Goal: Task Accomplishment & Management: Manage account settings

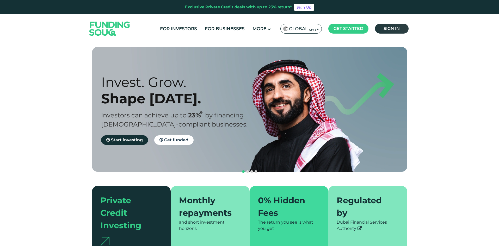
click at [389, 28] on span "Sign in" at bounding box center [392, 28] width 16 height 5
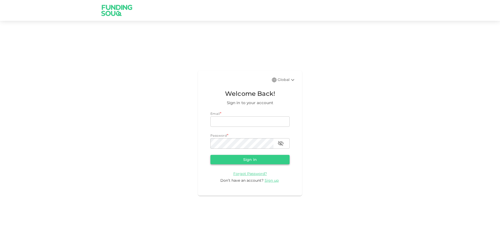
type input "mustafaalaany@yahoo.com"
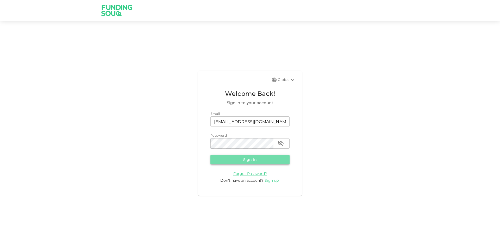
click at [251, 159] on button "Sign in" at bounding box center [250, 159] width 79 height 9
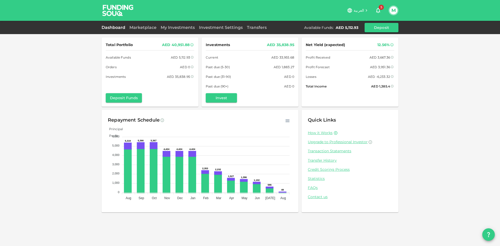
click at [113, 27] on link "Dashboard" at bounding box center [115, 27] width 26 height 5
click at [109, 27] on link "Dashboard" at bounding box center [115, 27] width 26 height 5
click at [379, 10] on icon "button" at bounding box center [378, 10] width 6 height 6
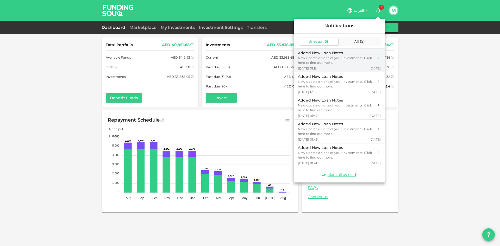
click at [351, 58] on div "New update on one of your investments. Click here to find out more." at bounding box center [336, 60] width 76 height 9
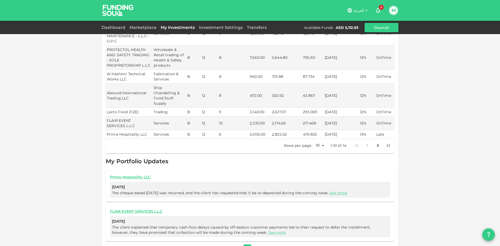
scroll to position [142, 0]
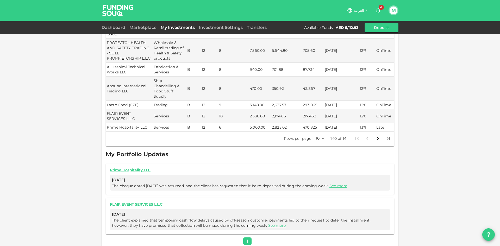
click at [381, 7] on span "4" at bounding box center [381, 7] width 5 height 5
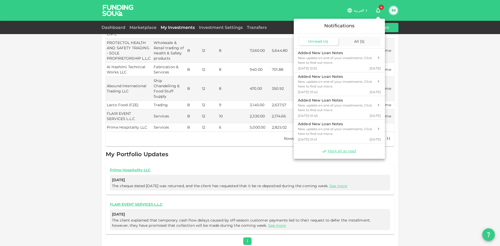
click at [86, 66] on div at bounding box center [250, 123] width 500 height 246
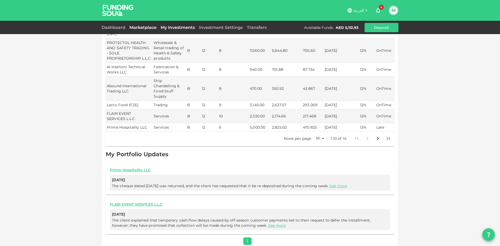
click at [146, 26] on link "Marketplace" at bounding box center [142, 27] width 31 height 5
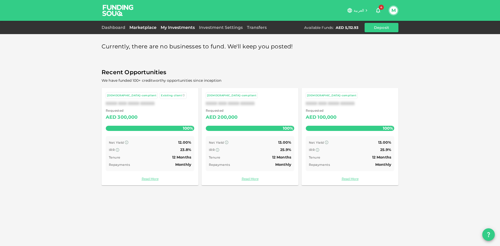
click at [172, 28] on link "My Investments" at bounding box center [178, 27] width 38 height 5
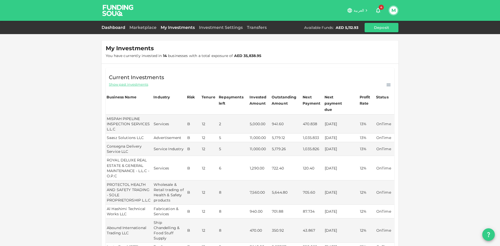
click at [106, 26] on link "Dashboard" at bounding box center [115, 27] width 26 height 5
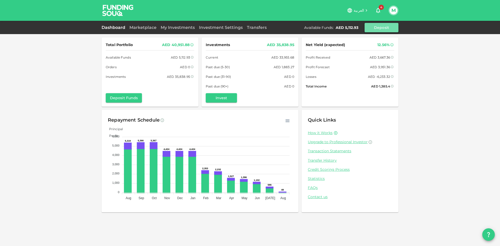
click at [384, 28] on button "Deposit" at bounding box center [382, 27] width 34 height 9
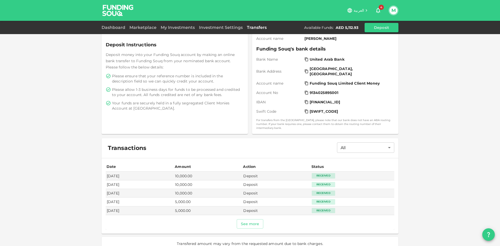
scroll to position [73, 0]
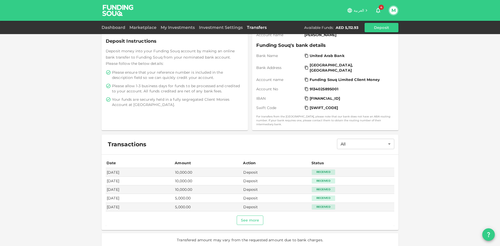
click at [245, 216] on button "See more" at bounding box center [250, 220] width 27 height 9
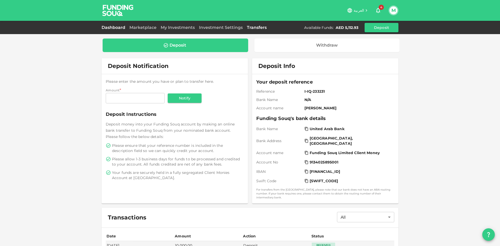
click at [115, 27] on link "Dashboard" at bounding box center [115, 27] width 26 height 5
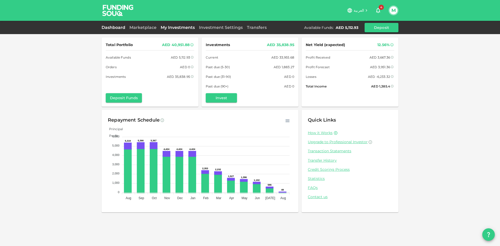
click at [179, 28] on link "My Investments" at bounding box center [178, 27] width 38 height 5
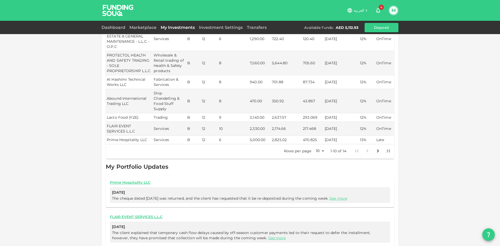
scroll to position [130, 0]
click at [377, 149] on icon "Go to next page" at bounding box center [378, 150] width 2 height 3
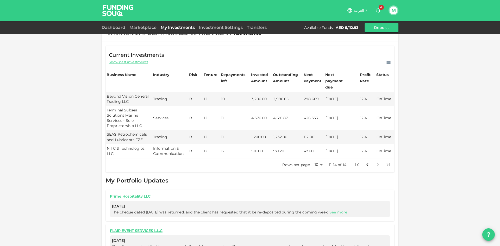
scroll to position [0, 0]
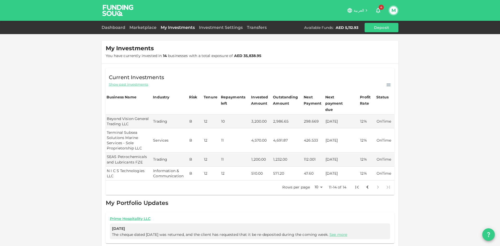
click at [116, 10] on img at bounding box center [118, 10] width 39 height 21
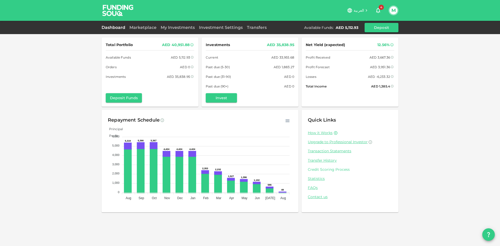
click at [336, 169] on link "Credit Scoring Process" at bounding box center [350, 169] width 84 height 5
click at [172, 28] on link "My Investments" at bounding box center [178, 27] width 38 height 5
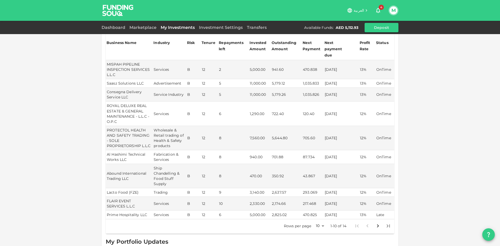
scroll to position [78, 0]
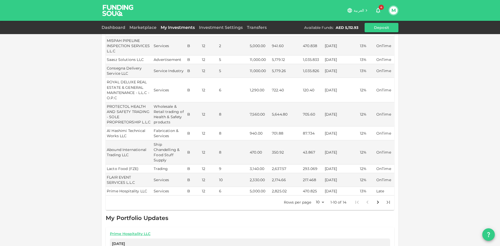
click at [376, 199] on icon "Go to next page" at bounding box center [378, 202] width 6 height 6
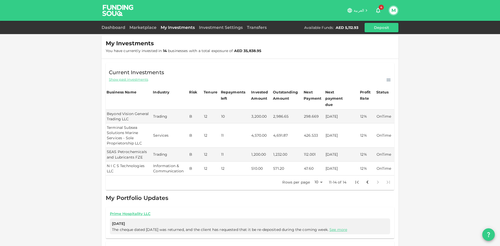
scroll to position [0, 0]
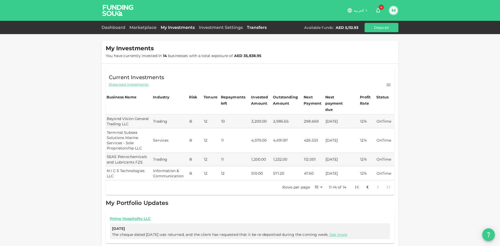
click at [252, 28] on link "Transfers" at bounding box center [257, 27] width 24 height 5
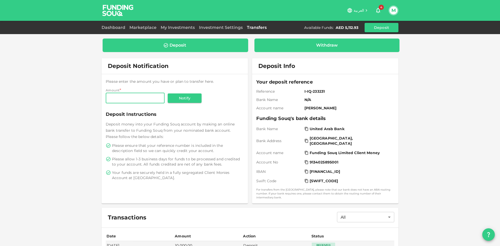
click at [325, 44] on div "Withdraw" at bounding box center [327, 45] width 22 height 5
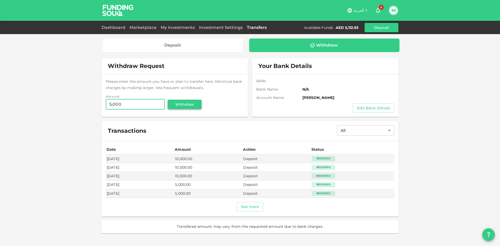
type input "5,000"
click at [191, 105] on button "Withdraw" at bounding box center [185, 104] width 34 height 9
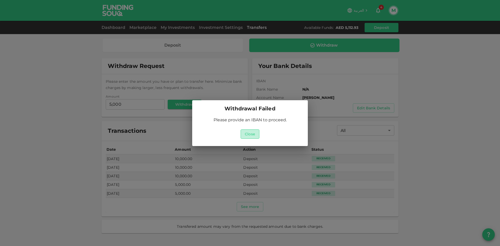
drag, startPoint x: 253, startPoint y: 134, endPoint x: 236, endPoint y: 124, distance: 19.6
click at [253, 134] on button "Close" at bounding box center [250, 134] width 19 height 9
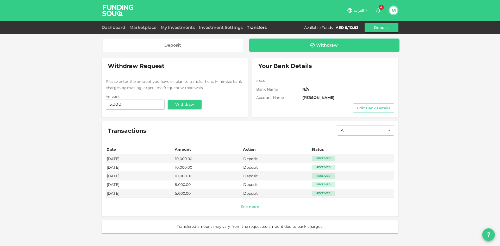
click at [304, 80] on div "IBAN" at bounding box center [325, 80] width 138 height 5
click at [366, 106] on button "Edit Bank Details" at bounding box center [373, 107] width 41 height 9
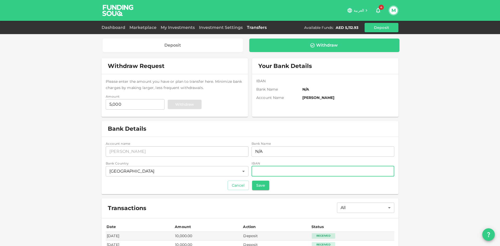
click at [272, 172] on input "iban" at bounding box center [323, 171] width 143 height 10
click at [291, 170] on input "iban" at bounding box center [323, 171] width 143 height 10
type input "A"
click at [279, 171] on input "iban" at bounding box center [323, 171] width 143 height 10
type input "AE460240001520679498001"
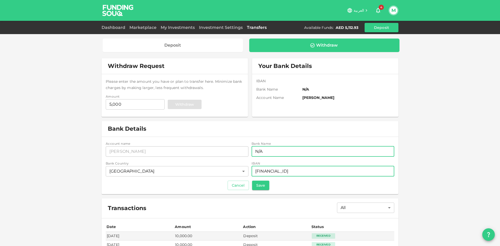
click at [267, 150] on input "N/A" at bounding box center [323, 151] width 143 height 10
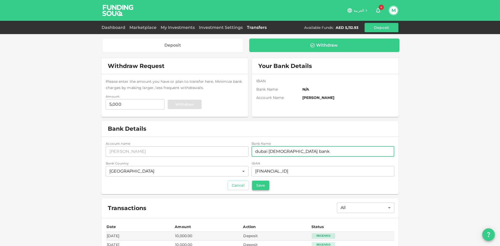
type input "dubai islamic bank"
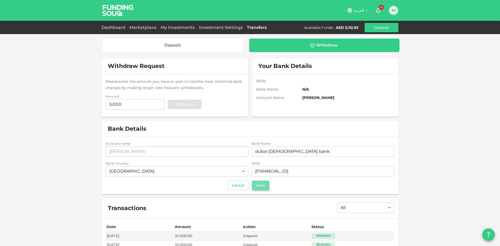
click at [262, 186] on button "Save" at bounding box center [260, 185] width 17 height 9
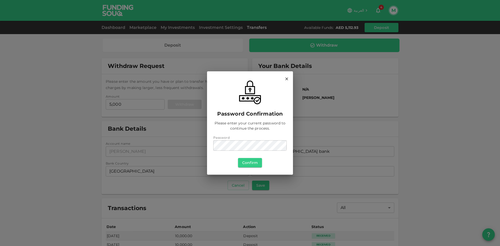
click at [226, 163] on div "Confirm" at bounding box center [249, 162] width 73 height 9
click at [254, 163] on button "Confirm" at bounding box center [250, 162] width 24 height 9
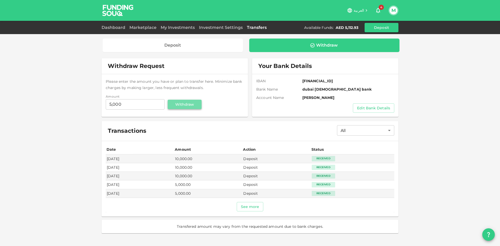
click at [185, 103] on button "Withdraw" at bounding box center [185, 104] width 34 height 9
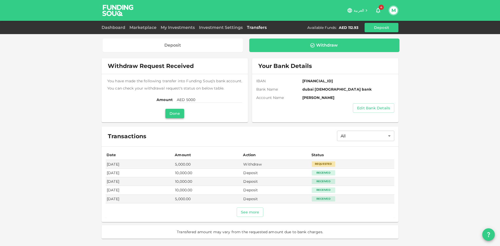
click at [177, 114] on button "Done" at bounding box center [174, 113] width 19 height 9
